Goal: Use online tool/utility: Utilize a website feature to perform a specific function

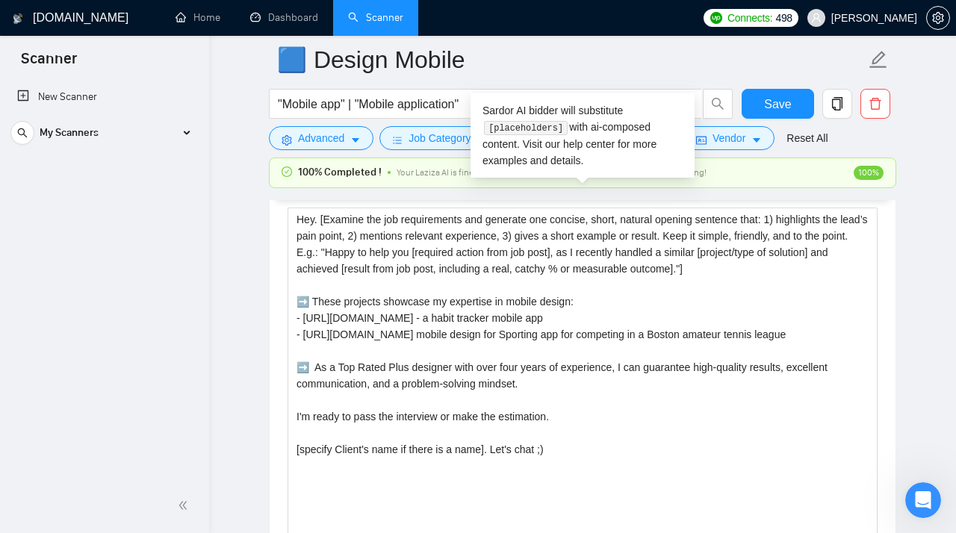
click at [368, 23] on link "Scanner" at bounding box center [375, 17] width 55 height 13
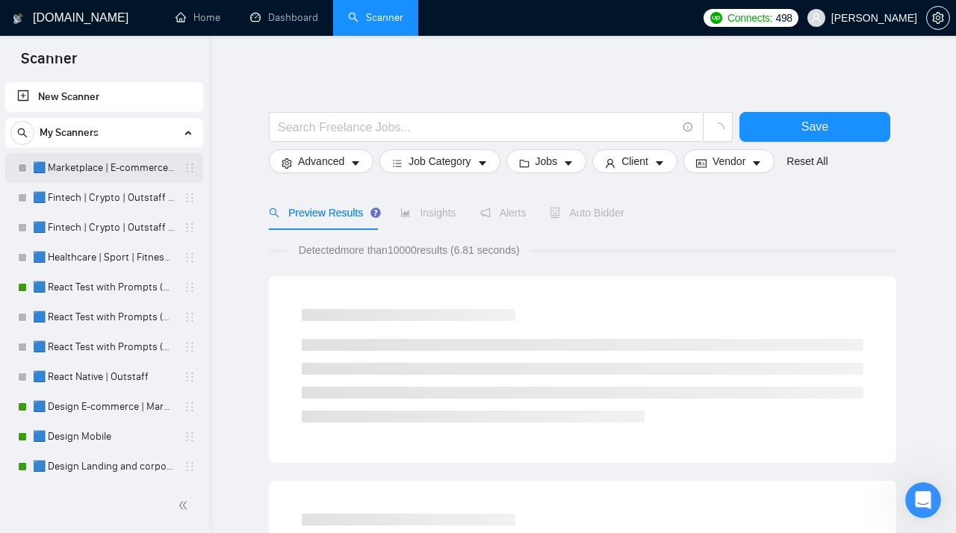
click at [136, 177] on link "🟦 Marketplace | E-commerce | Outstaff" at bounding box center [104, 168] width 142 height 30
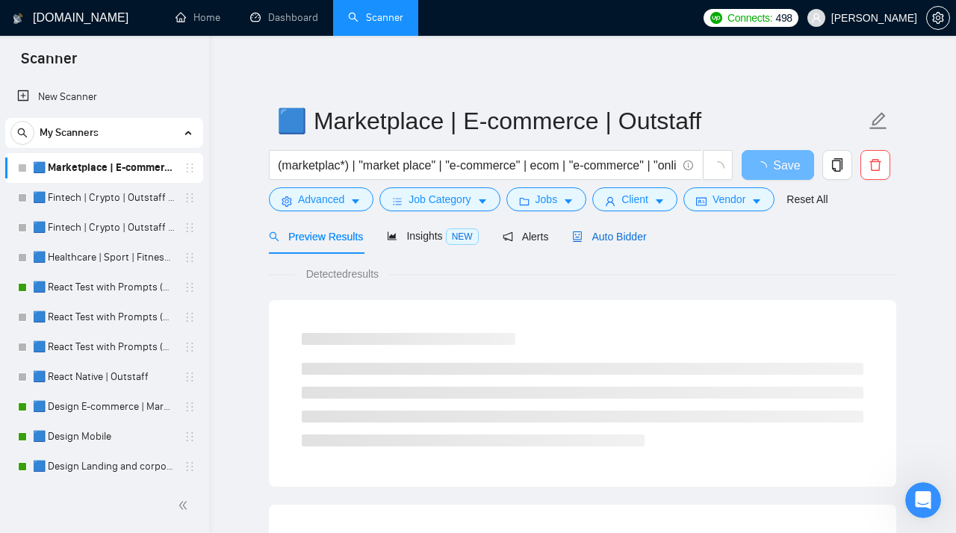
click at [620, 237] on span "Auto Bidder" at bounding box center [609, 237] width 74 height 12
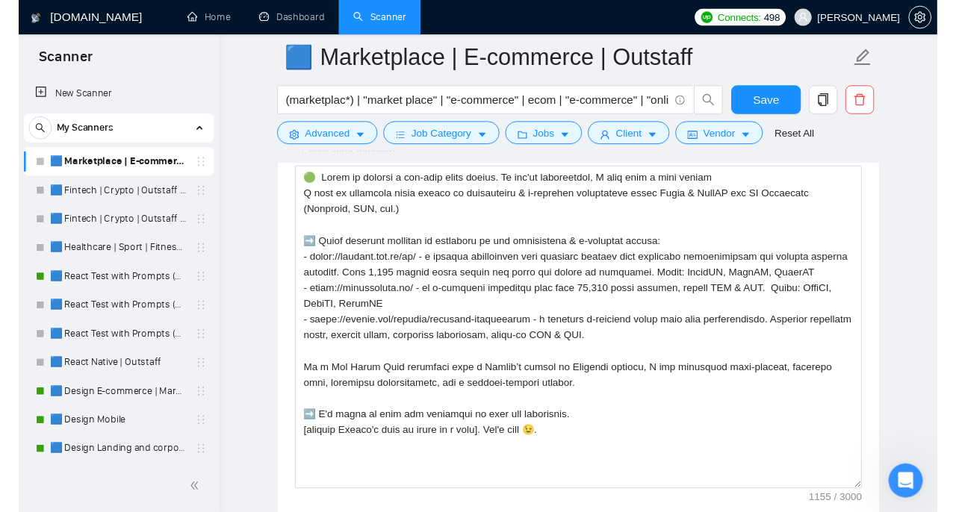
scroll to position [1943, 0]
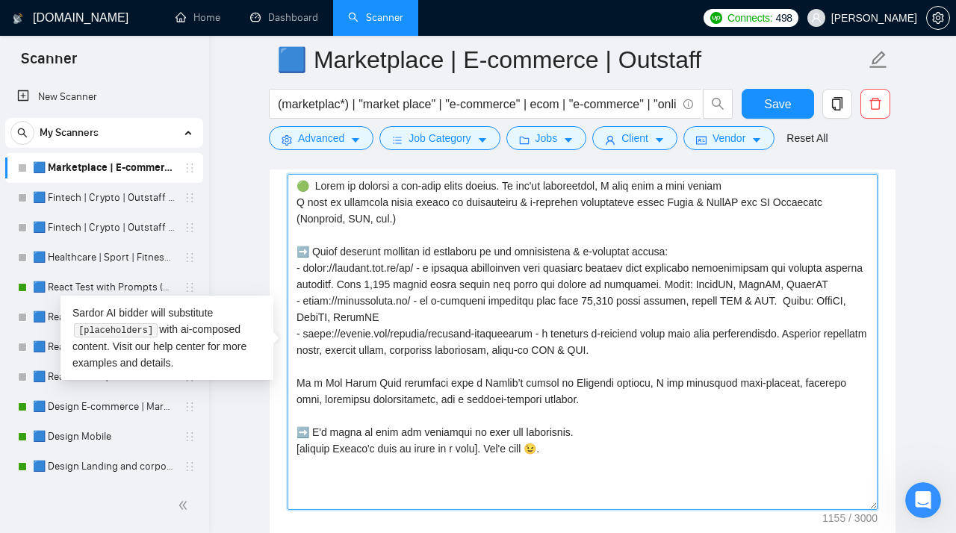
drag, startPoint x: 449, startPoint y: 322, endPoint x: 296, endPoint y: 278, distance: 159.8
click at [296, 278] on textarea "Cover letter template:" at bounding box center [582, 342] width 590 height 336
